Goal: Check status: Check status

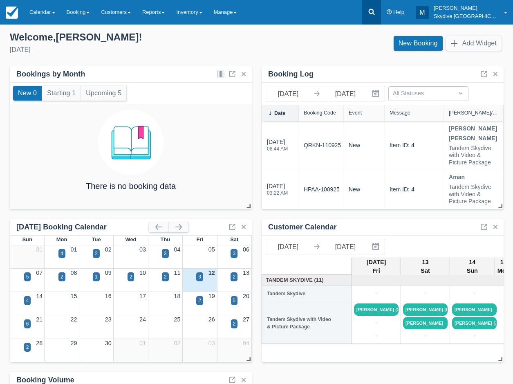
click at [376, 9] on icon at bounding box center [372, 12] width 8 height 8
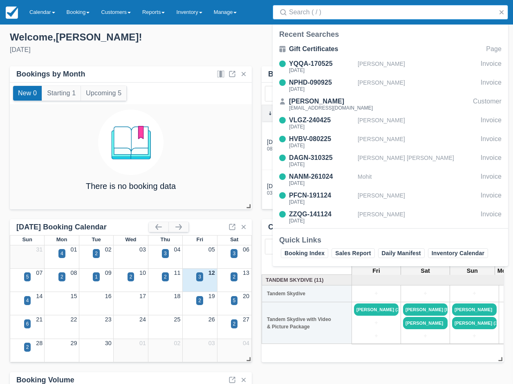
click at [331, 14] on input "Search" at bounding box center [392, 12] width 206 height 15
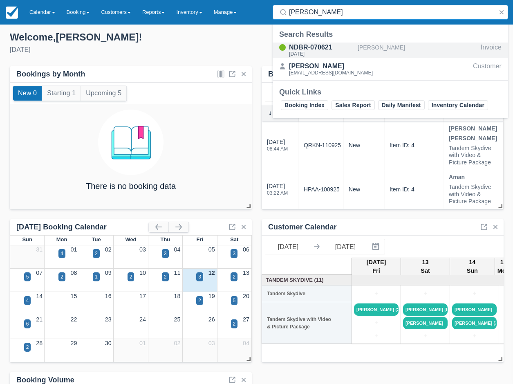
type input "[PERSON_NAME]"
click at [328, 49] on div "NDBR-070621" at bounding box center [321, 48] width 65 height 10
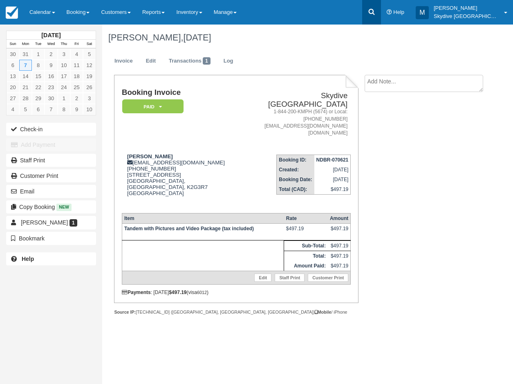
click at [377, 11] on link at bounding box center [371, 12] width 19 height 25
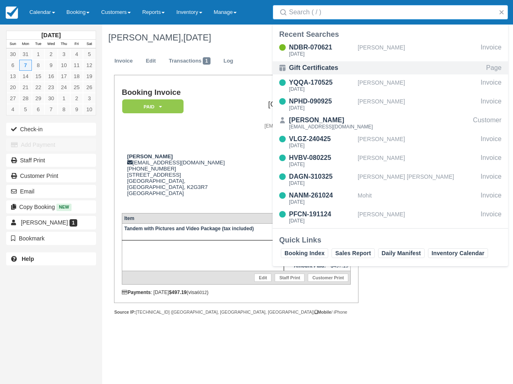
click at [316, 66] on div "Gift Certificates" at bounding box center [321, 68] width 65 height 10
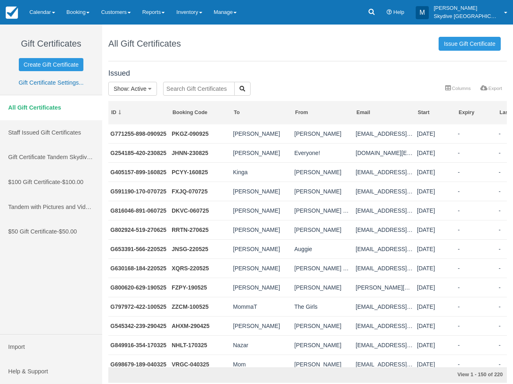
click at [198, 90] on input "text" at bounding box center [199, 89] width 72 height 14
type input "shifali"
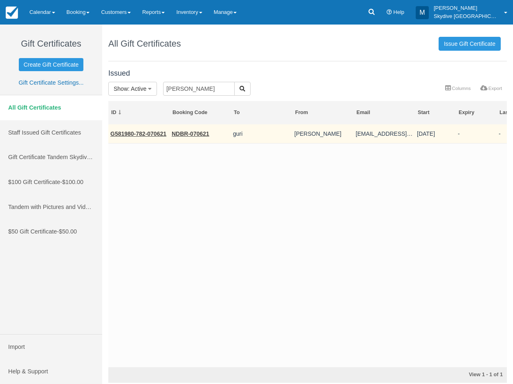
click at [138, 133] on link "G581980-782-070621" at bounding box center [138, 133] width 56 height 7
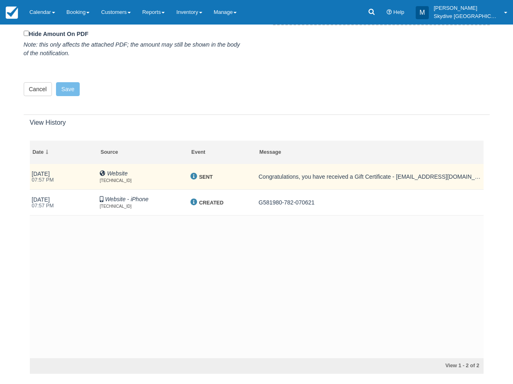
scroll to position [352, 0]
click at [319, 174] on td "Congratulations, you have received a Gift Certificate - [EMAIL_ADDRESS][DOMAIN_…" at bounding box center [370, 178] width 227 height 26
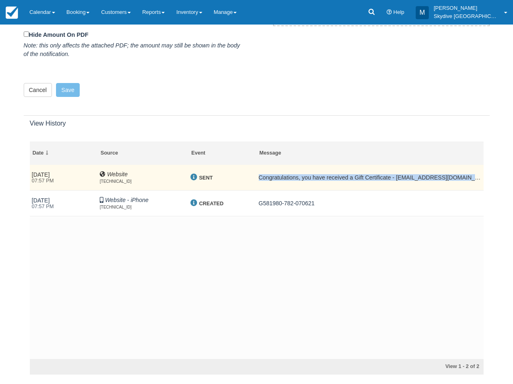
click at [319, 174] on td "Congratulations, you have received a Gift Certificate - [EMAIL_ADDRESS][DOMAIN_…" at bounding box center [370, 178] width 227 height 26
click at [257, 171] on td "Congratulations, you have received a Gift Certificate - [EMAIL_ADDRESS][DOMAIN_…" at bounding box center [370, 178] width 227 height 26
click at [41, 166] on td "[DATE] 07:57 PM" at bounding box center [64, 178] width 68 height 26
click at [46, 178] on em "07:57 PM" at bounding box center [64, 181] width 64 height 6
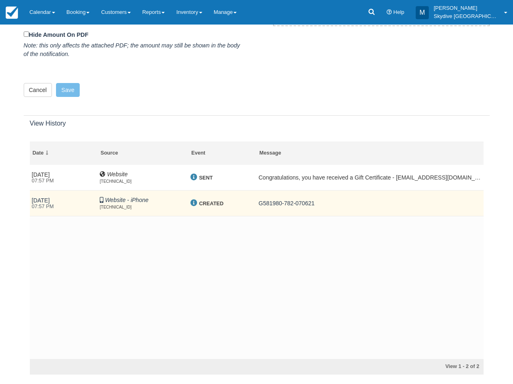
click at [211, 201] on strong "CREATED" at bounding box center [211, 204] width 25 height 6
click at [285, 200] on td "G581980-782-070621" at bounding box center [370, 203] width 227 height 26
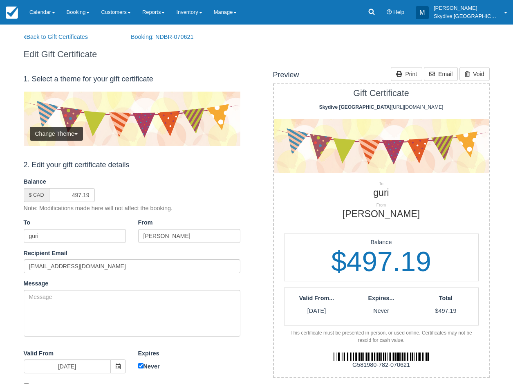
scroll to position [0, 0]
click at [181, 36] on link "Booking: NDBR-070621" at bounding box center [179, 37] width 108 height 9
